Goal: Task Accomplishment & Management: Complete application form

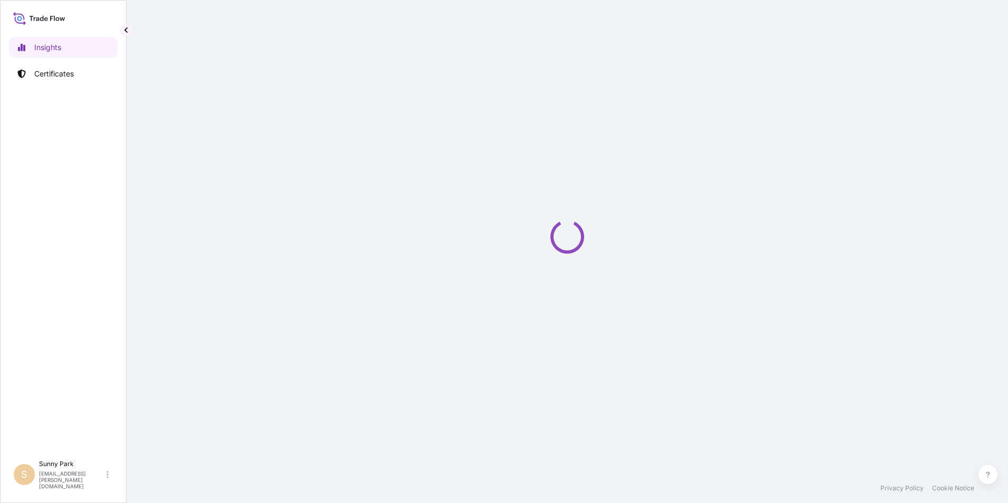
select select "2025"
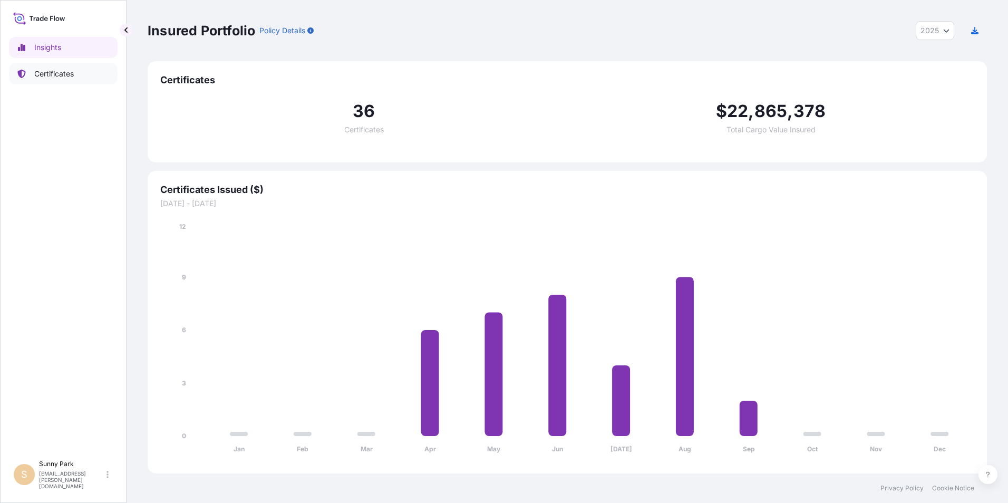
click at [65, 76] on p "Certificates" at bounding box center [54, 74] width 40 height 11
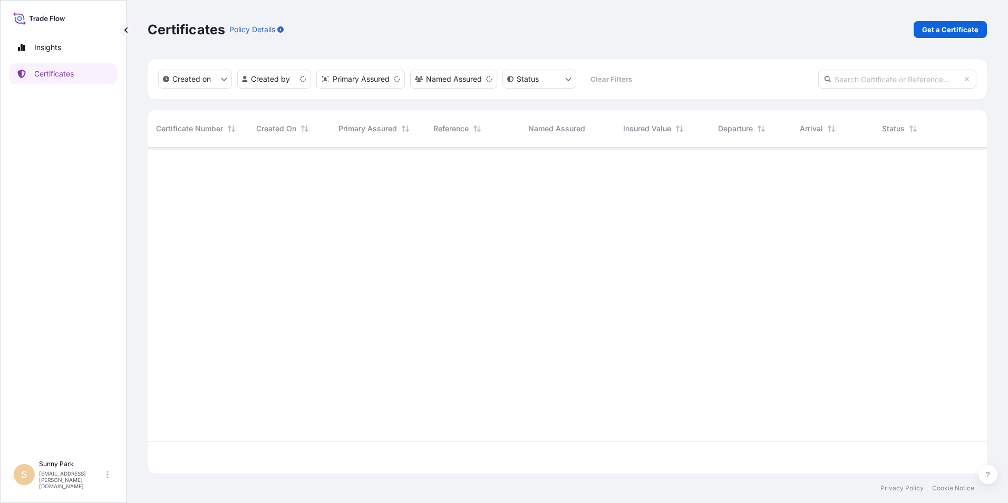
scroll to position [324, 832]
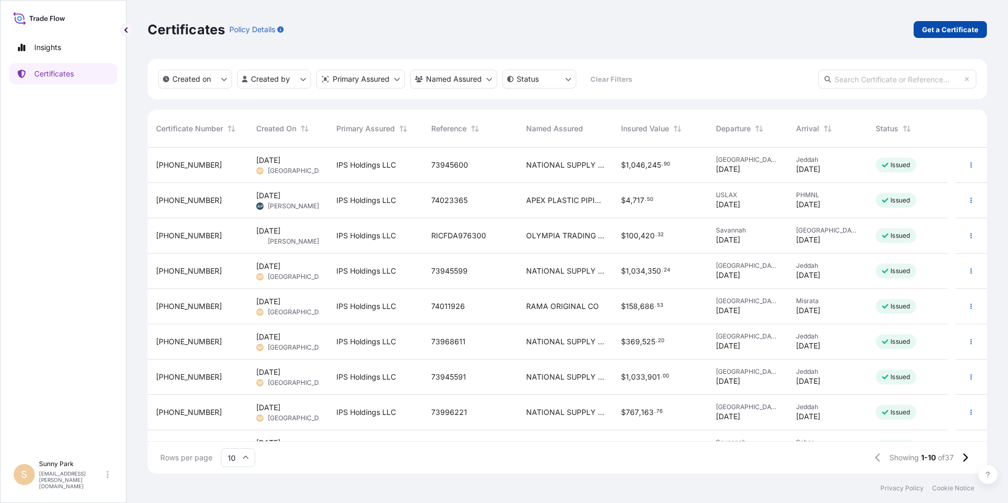
click at [940, 27] on p "Get a Certificate" at bounding box center [950, 29] width 56 height 11
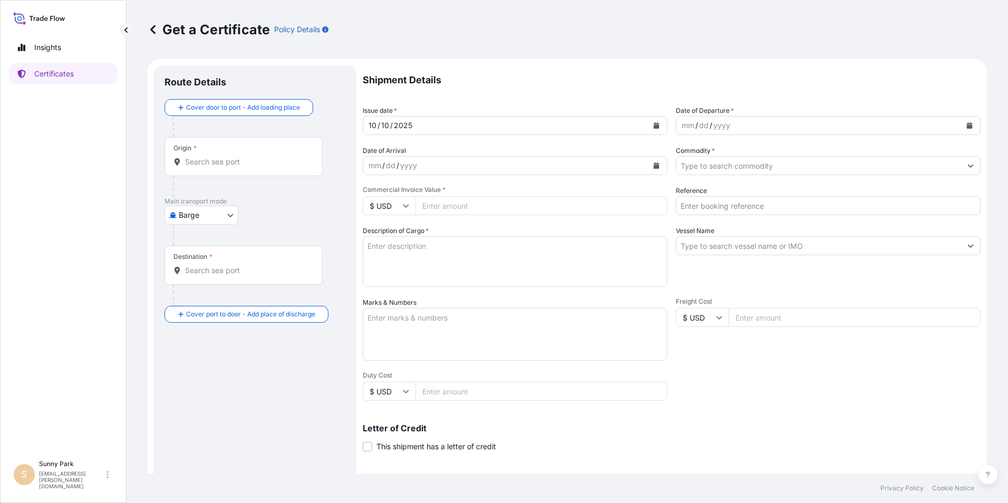
click at [194, 215] on body "Insights Certificates S Sunny Park sunny.park@weldon.com Get a Certificate Poli…" at bounding box center [504, 251] width 1008 height 503
click at [196, 295] on span "Ocean Vessel" at bounding box center [208, 299] width 47 height 11
select select "Ocean Vessel"
click at [202, 172] on div "Origin *" at bounding box center [244, 160] width 158 height 39
click at [202, 171] on input "Origin *" at bounding box center [247, 166] width 124 height 11
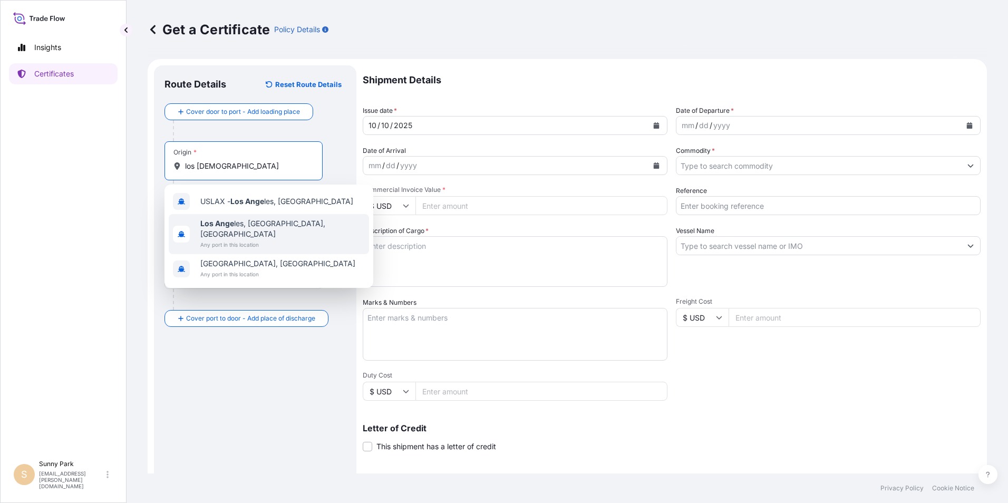
click at [217, 224] on b "Los Ange" at bounding box center [217, 223] width 34 height 9
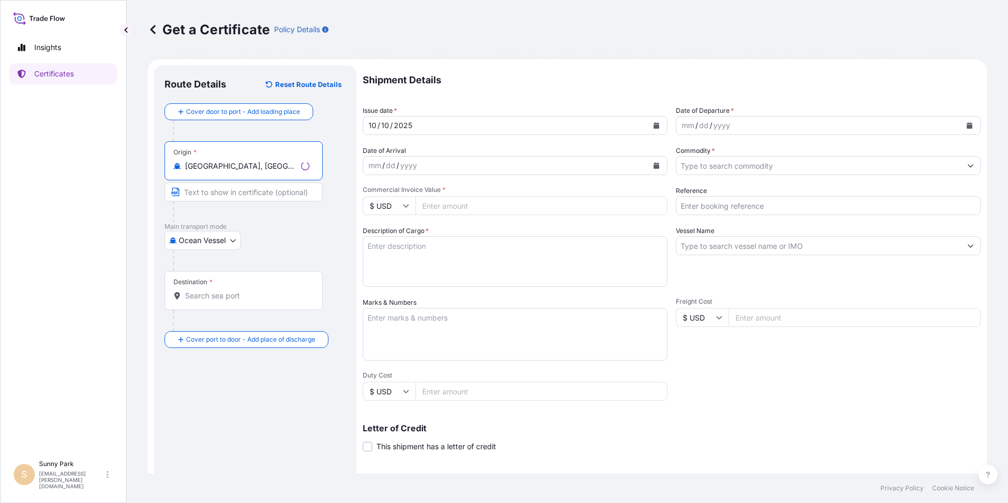
type input "Los Angeles, CA, USA"
click at [204, 295] on input "Destination *" at bounding box center [247, 296] width 124 height 11
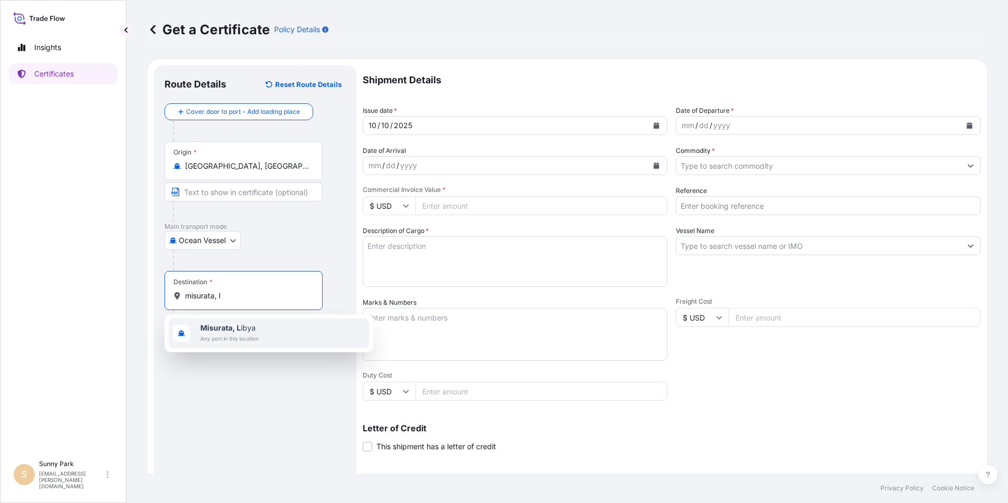
click at [221, 331] on b "Misurata, L" at bounding box center [220, 327] width 41 height 9
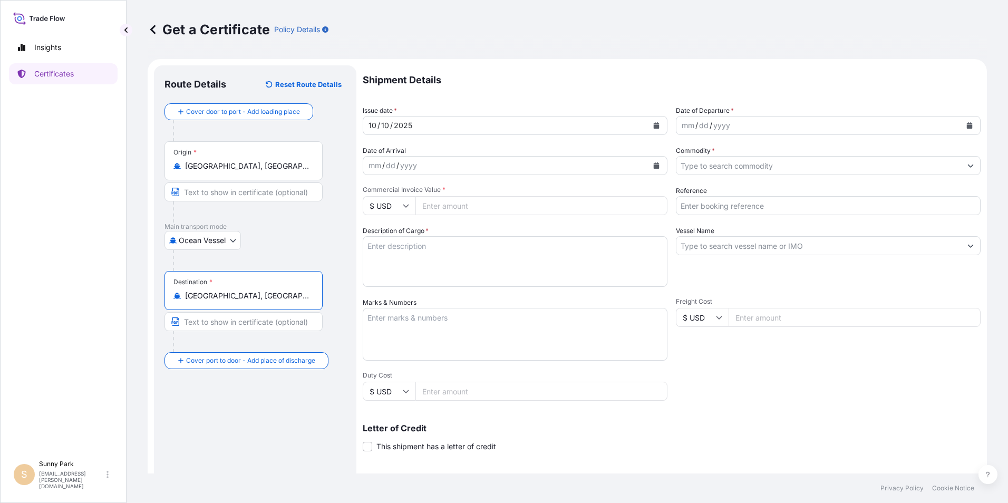
type input "Misurata, Libya"
click at [961, 129] on button "Calendar" at bounding box center [969, 125] width 17 height 17
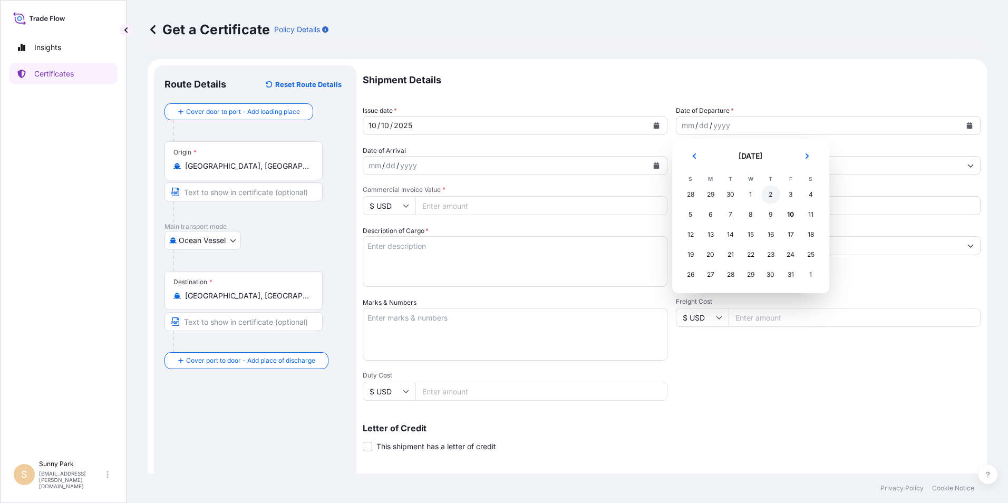
click at [771, 195] on div "2" at bounding box center [770, 194] width 19 height 19
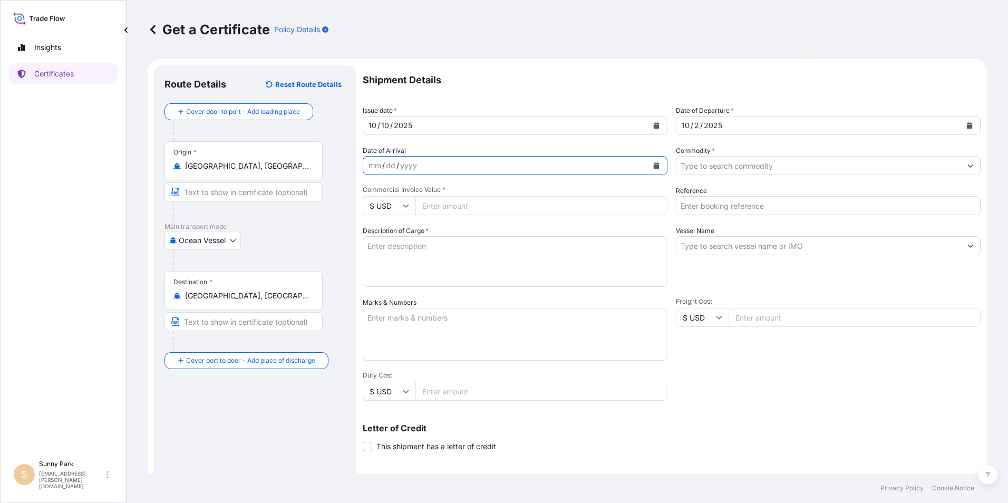
click at [653, 163] on icon "Calendar" at bounding box center [656, 165] width 6 height 6
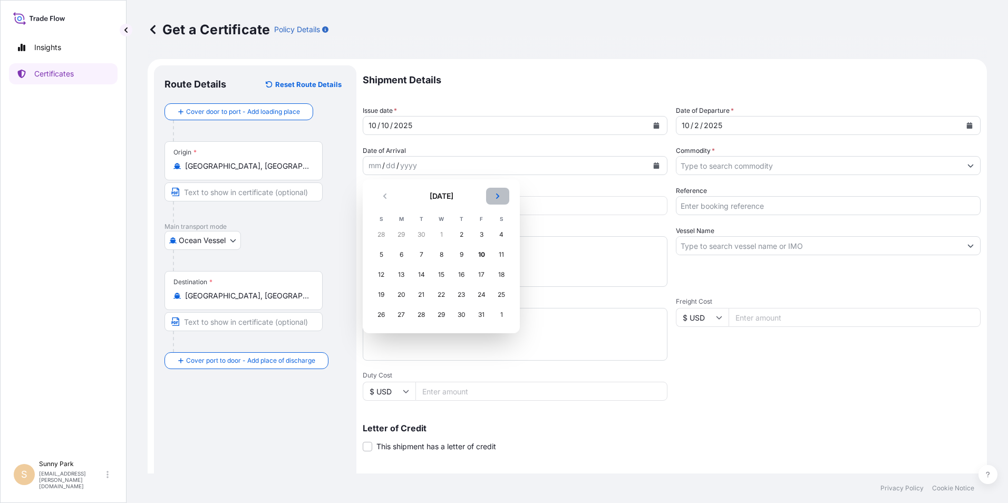
click at [494, 195] on button "Next" at bounding box center [497, 196] width 23 height 17
click at [466, 272] on div "13" at bounding box center [461, 274] width 19 height 19
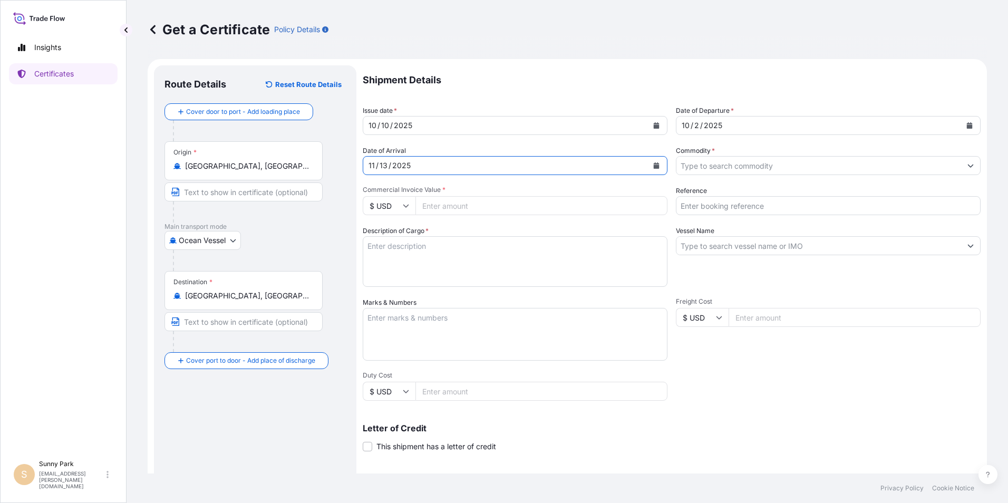
click at [701, 167] on input "Commodity *" at bounding box center [819, 165] width 285 height 19
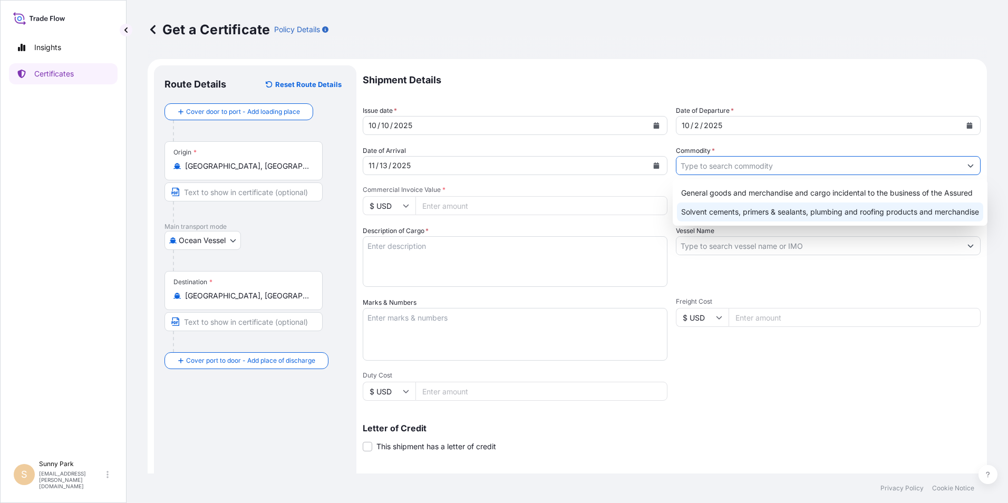
click at [702, 213] on div "Solvent cements, primers & sealants, plumbing and roofing products and merchand…" at bounding box center [830, 211] width 306 height 19
type input "Solvent cements, primers & sealants, plumbing and roofing products and merchand…"
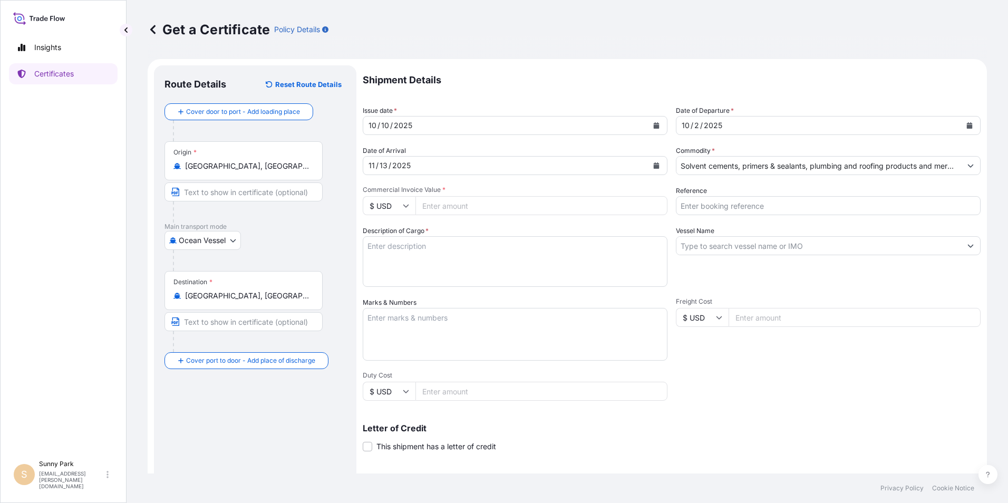
click at [453, 206] on input "Commercial Invoice Value *" at bounding box center [542, 205] width 252 height 19
type input "134447.28"
click at [710, 201] on input "Reference" at bounding box center [828, 205] width 305 height 19
type input "74044635"
click at [701, 245] on input "Vessel Name" at bounding box center [819, 245] width 285 height 19
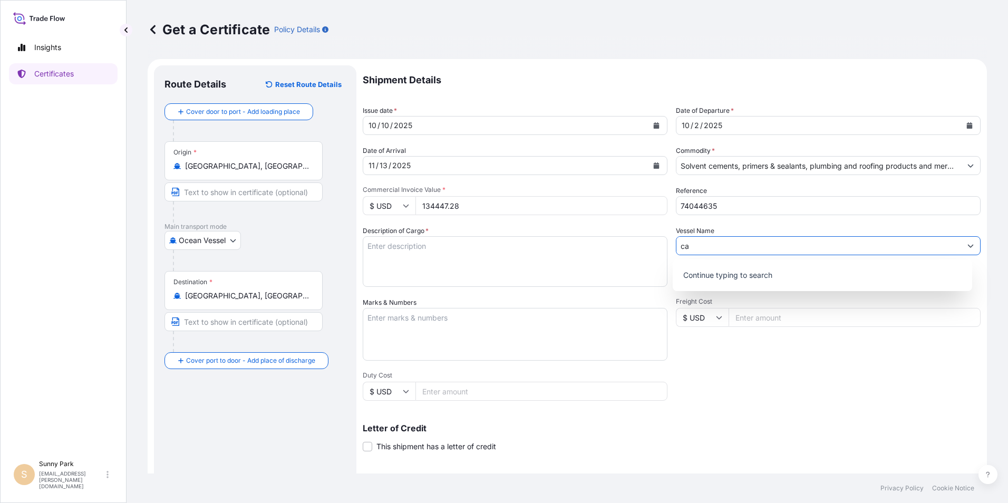
type input "c"
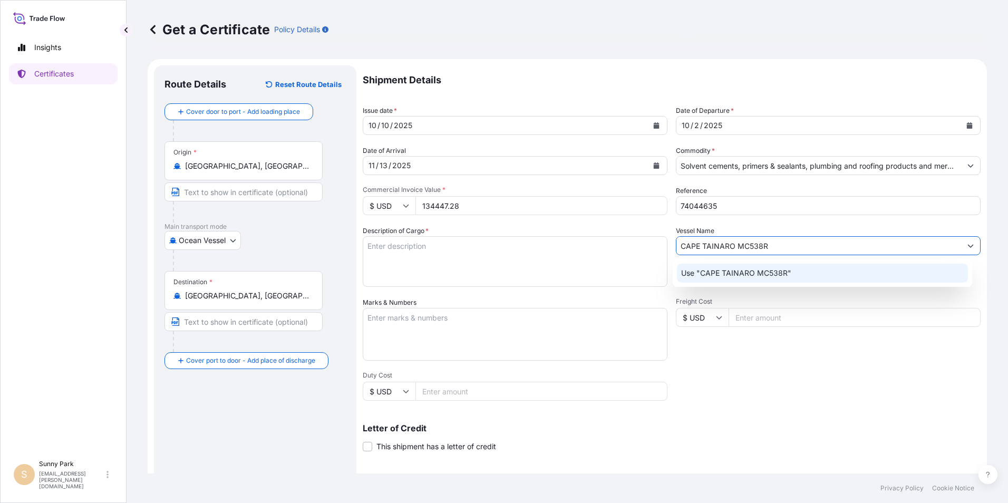
type input "CAPE TAINARO MC538R"
click at [439, 329] on textarea "Marks & Numbers" at bounding box center [515, 334] width 305 height 53
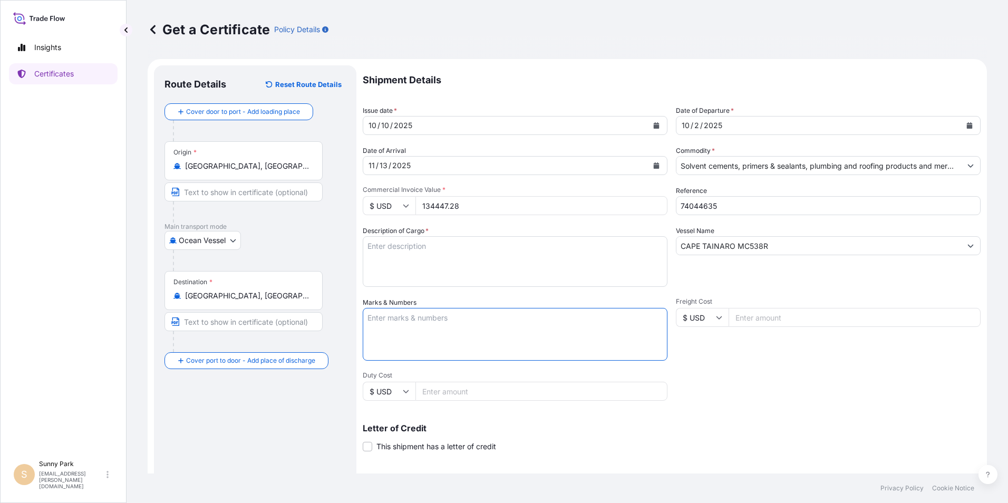
click at [760, 315] on input "Freight Cost" at bounding box center [855, 317] width 252 height 19
type input "11197.00"
click at [390, 253] on textarea "Description of Cargo *" at bounding box center [515, 261] width 305 height 51
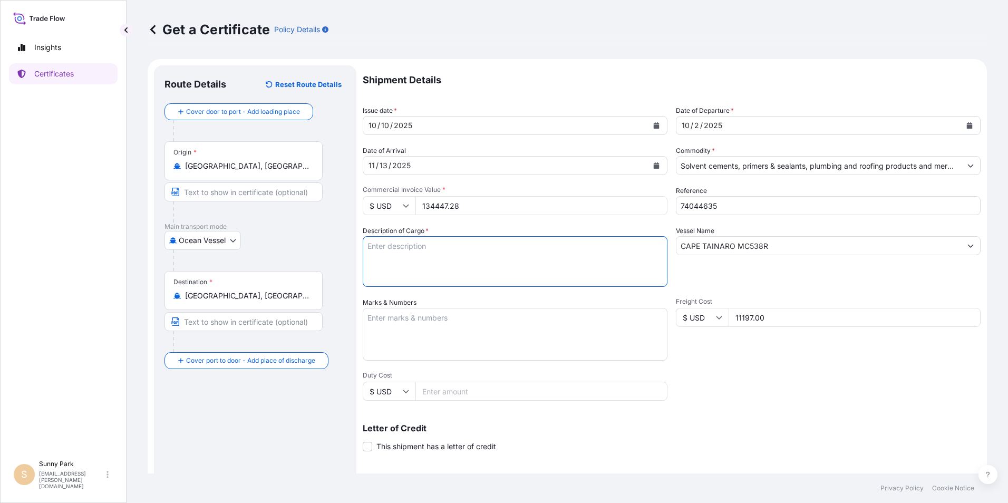
type textarea "O"
type textarea "SOLVENT CEMENT AND CLEANER"
click at [380, 316] on textarea "Marks & Numbers" at bounding box center [515, 334] width 305 height 53
click at [374, 311] on textarea "Marks & Numbers" at bounding box center [515, 334] width 305 height 53
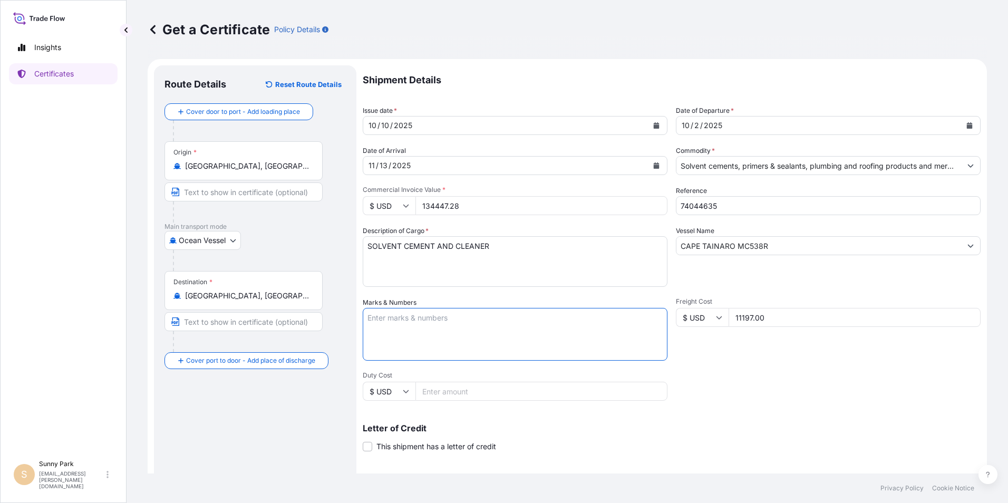
paste textarea "3,161 CASES"
click at [371, 326] on textarea "3,161 CASES / 23,351.00 KG G" at bounding box center [515, 334] width 305 height 53
paste textarea "MEDU9369477"
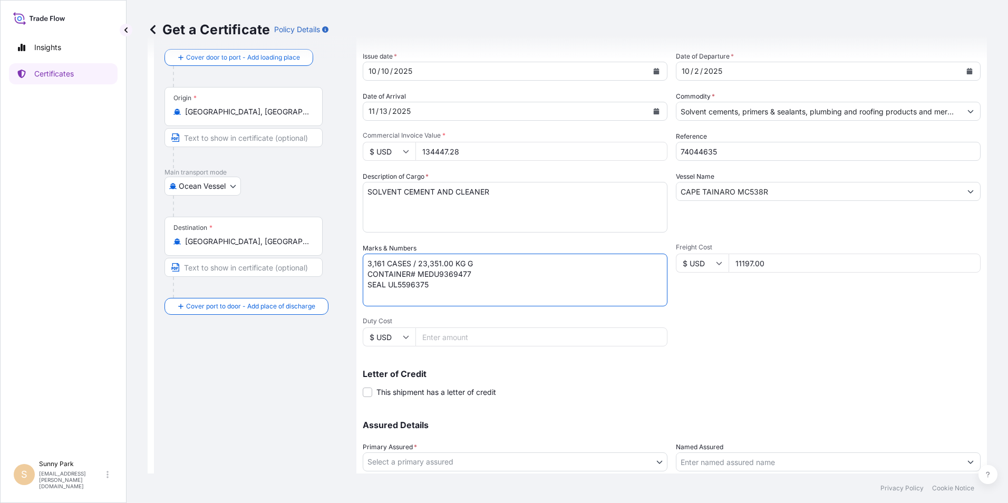
scroll to position [105, 0]
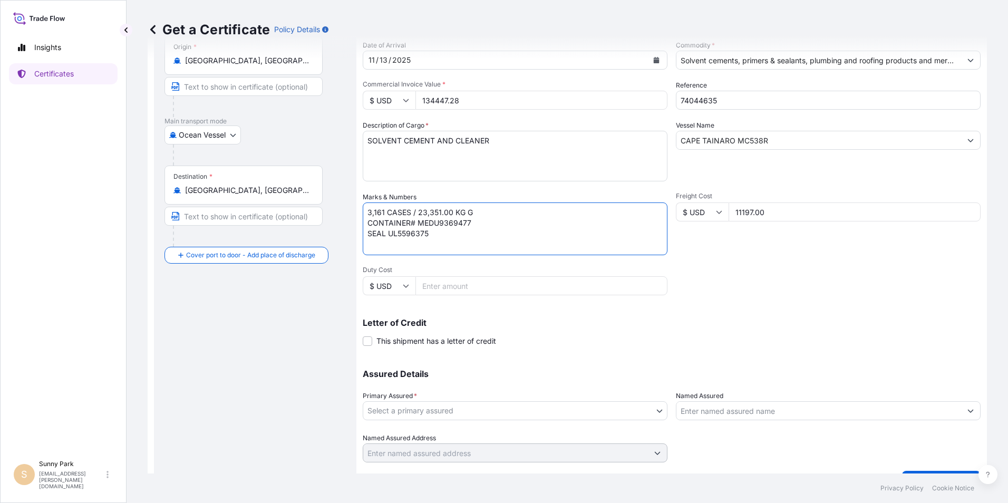
type textarea "3,161 CASES / 23,351.00 KG G CONTAINER# MEDU9369477 SEAL UL5596375"
click at [428, 411] on body "Insights Certificates S Sunny Park sunny.park@weldon.com Get a Certificate Poli…" at bounding box center [504, 251] width 1008 height 503
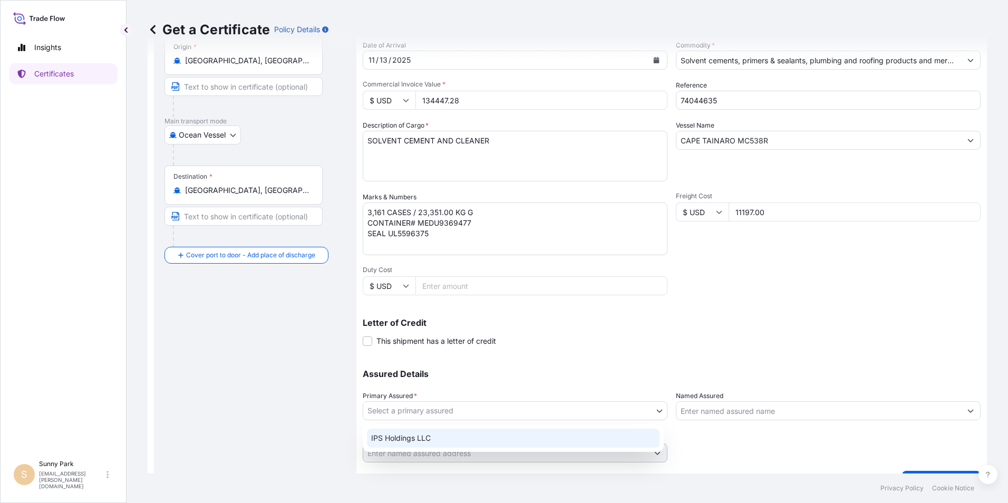
click at [404, 440] on div "IPS Holdings LLC" at bounding box center [513, 438] width 293 height 19
select select "31512"
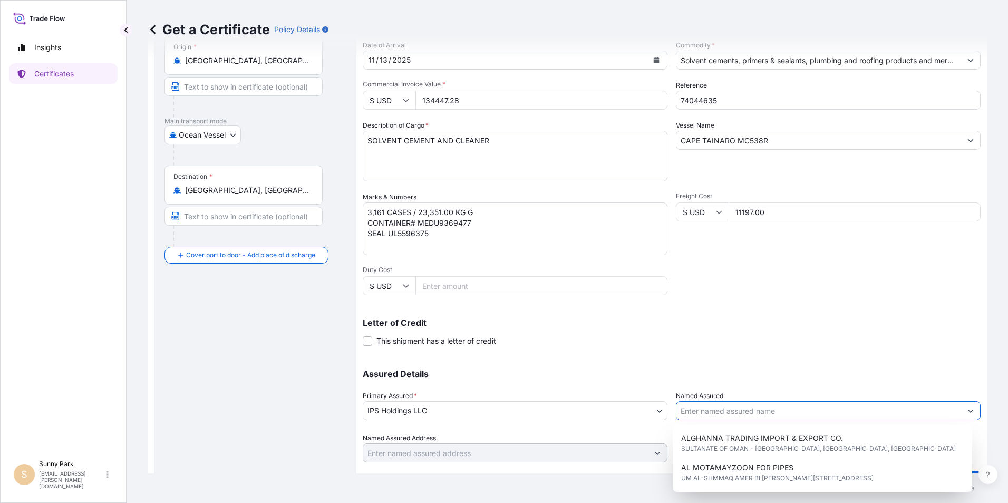
drag, startPoint x: 703, startPoint y: 413, endPoint x: 709, endPoint y: 408, distance: 8.6
click at [702, 413] on input "Named Assured" at bounding box center [819, 410] width 285 height 19
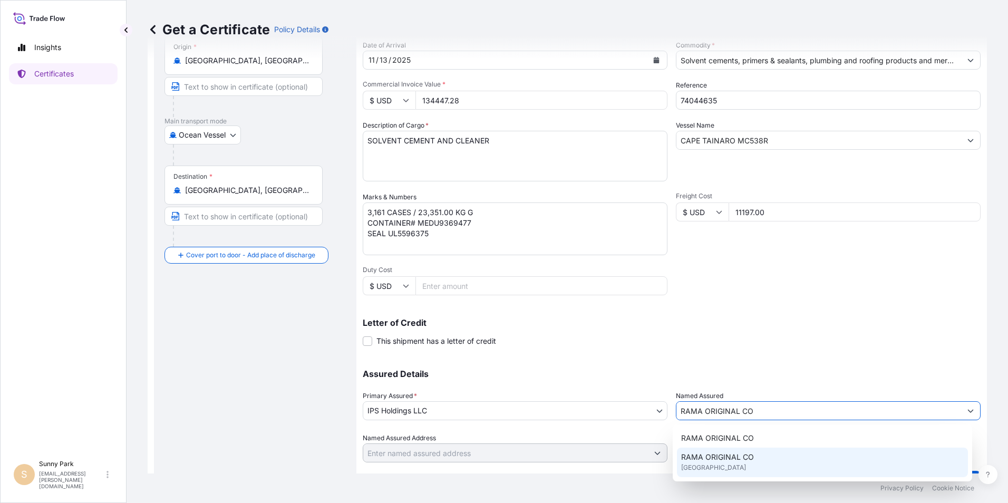
click at [732, 457] on span "RAMA ORIGINAL CO" at bounding box center [717, 457] width 73 height 11
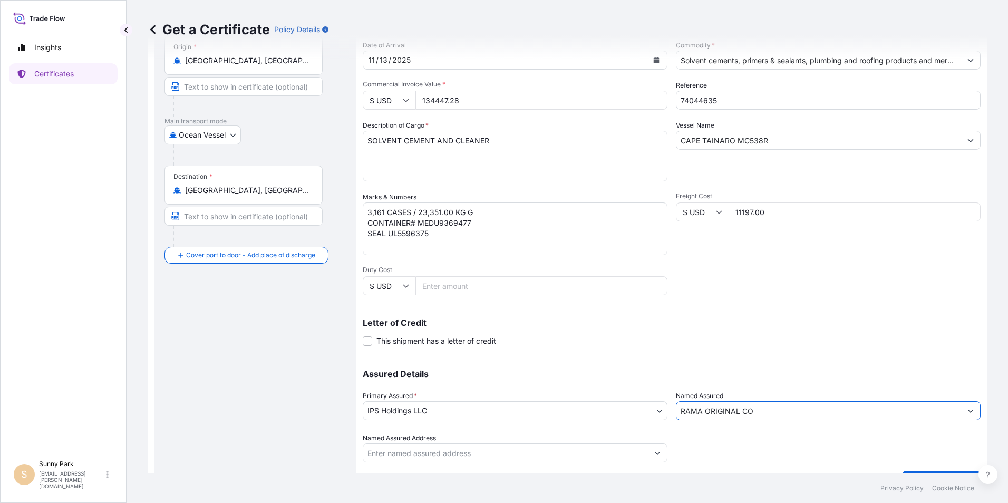
scroll to position [130, 0]
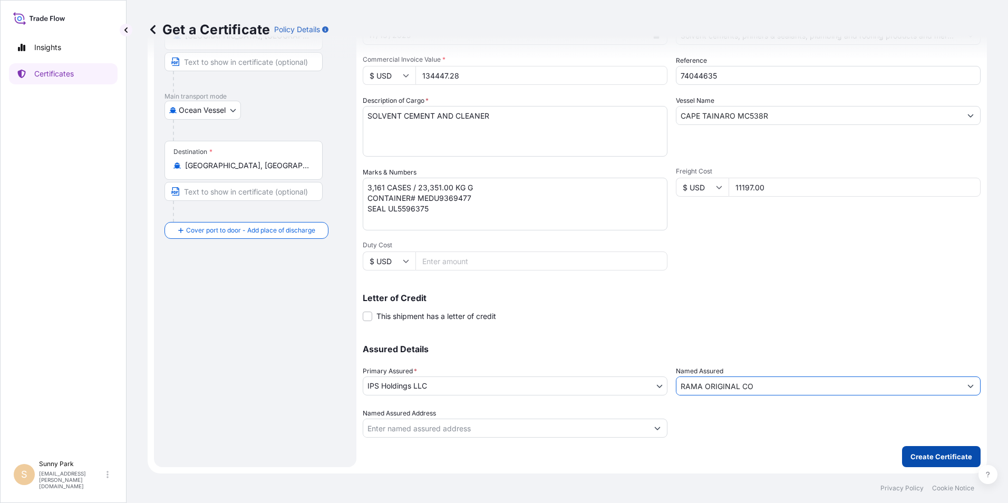
type input "RAMA ORIGINAL CO"
click at [926, 457] on p "Create Certificate" at bounding box center [942, 456] width 62 height 11
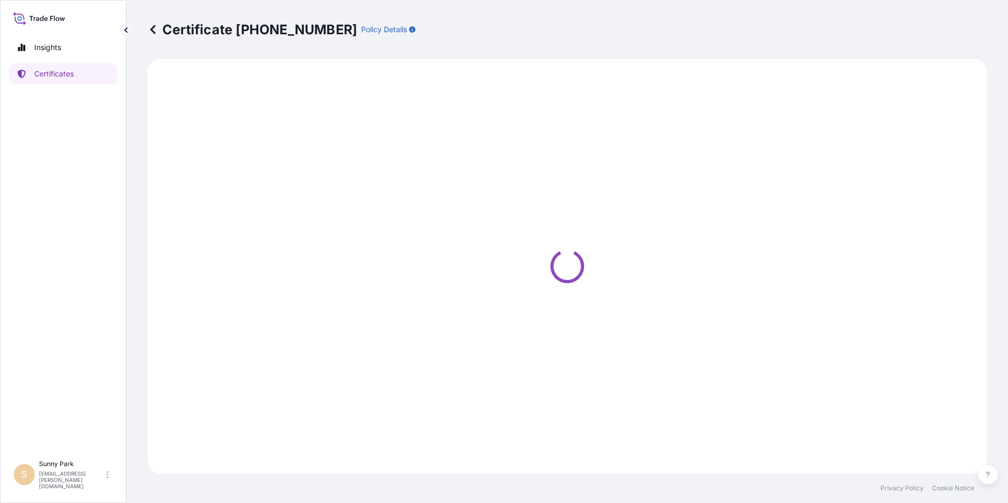
select select "Ocean Vessel"
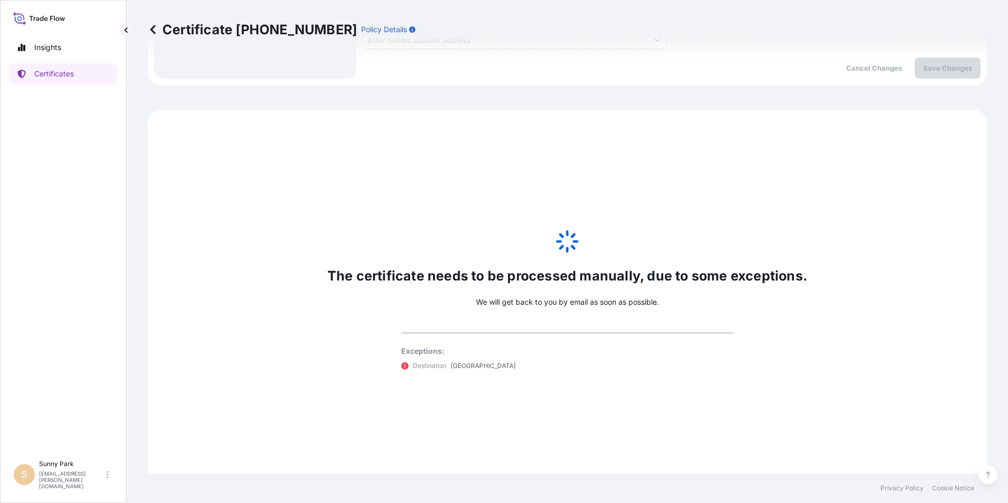
scroll to position [535, 0]
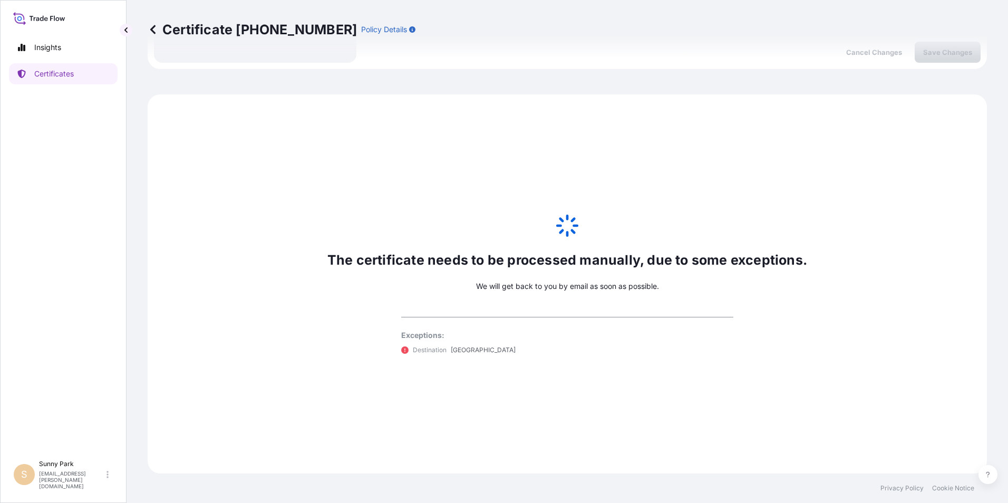
select select "31512"
